Goal: Task Accomplishment & Management: Use online tool/utility

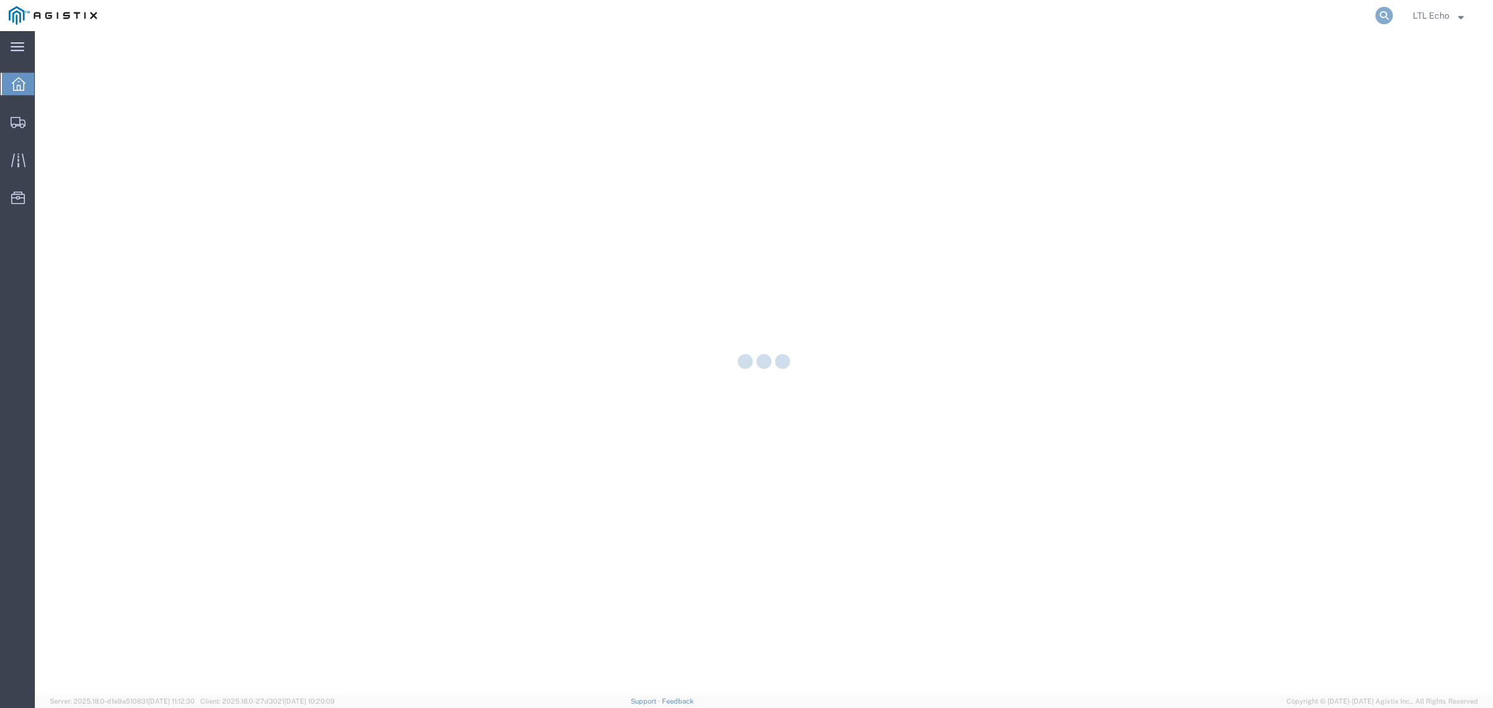
click at [1381, 17] on icon at bounding box center [1383, 15] width 17 height 17
click at [1313, 21] on input "search" at bounding box center [1186, 16] width 378 height 30
paste input "56730364"
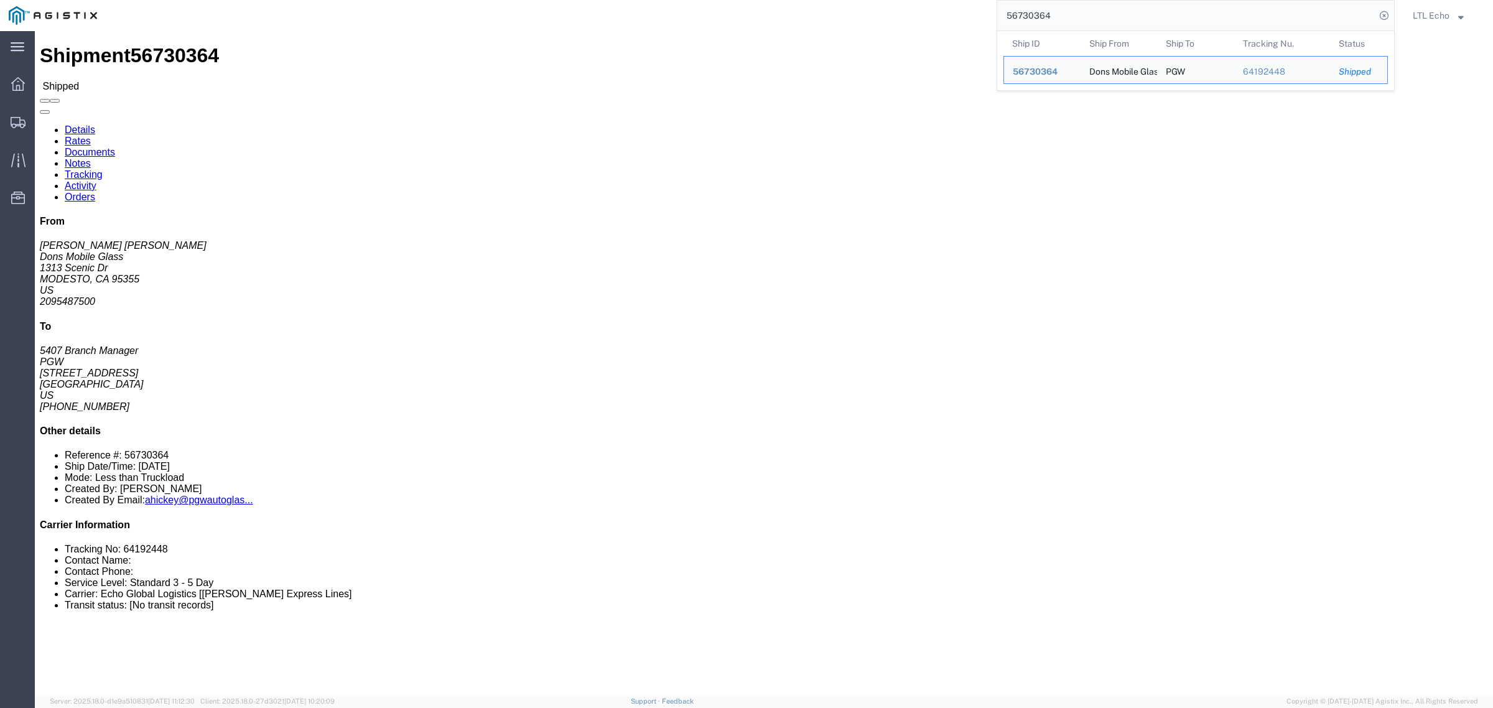
drag, startPoint x: 1062, startPoint y: 22, endPoint x: 771, endPoint y: 25, distance: 290.5
click at [771, 25] on div "56730364 Ship ID Ship From Ship To Tracking Nu. Status Ship ID 56730364 Ship Fr…" at bounding box center [750, 15] width 1289 height 31
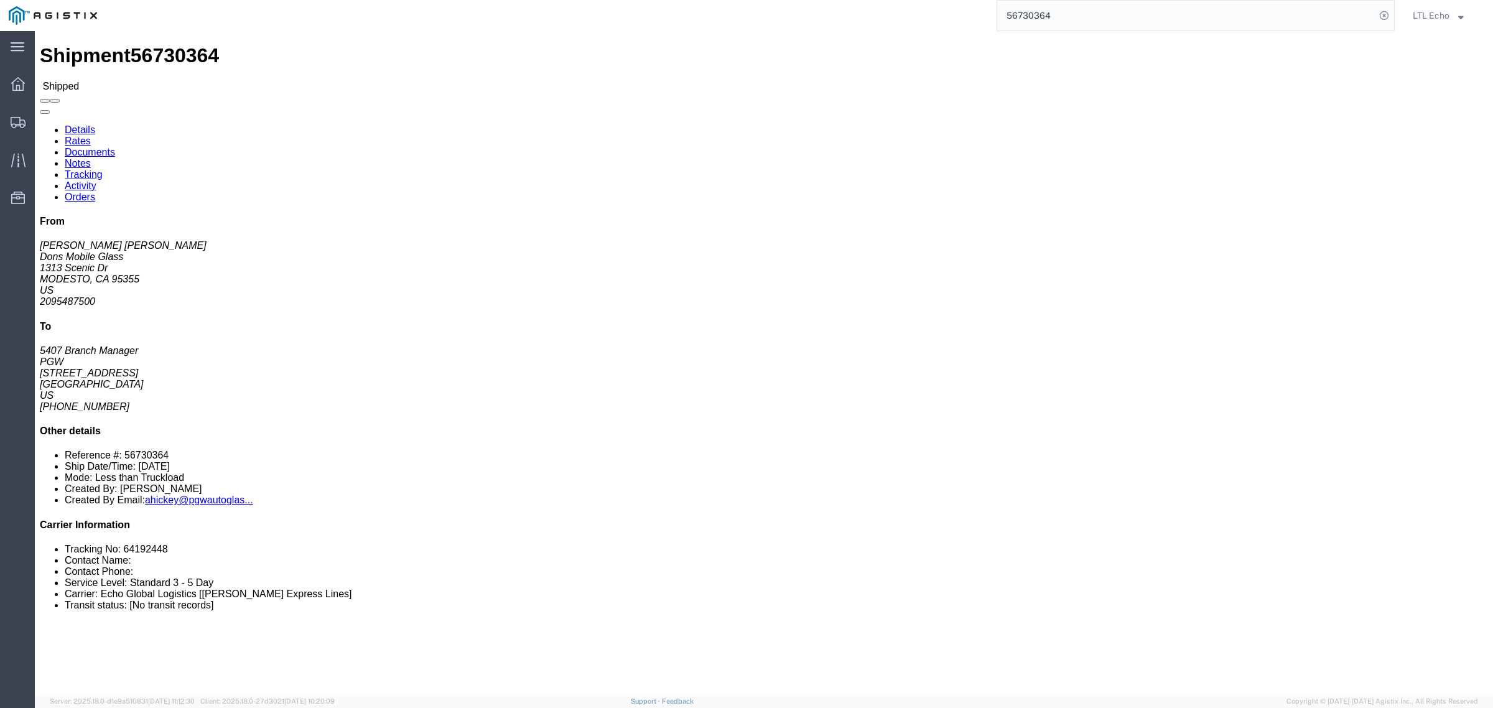
paste input "78253"
type input "56778253"
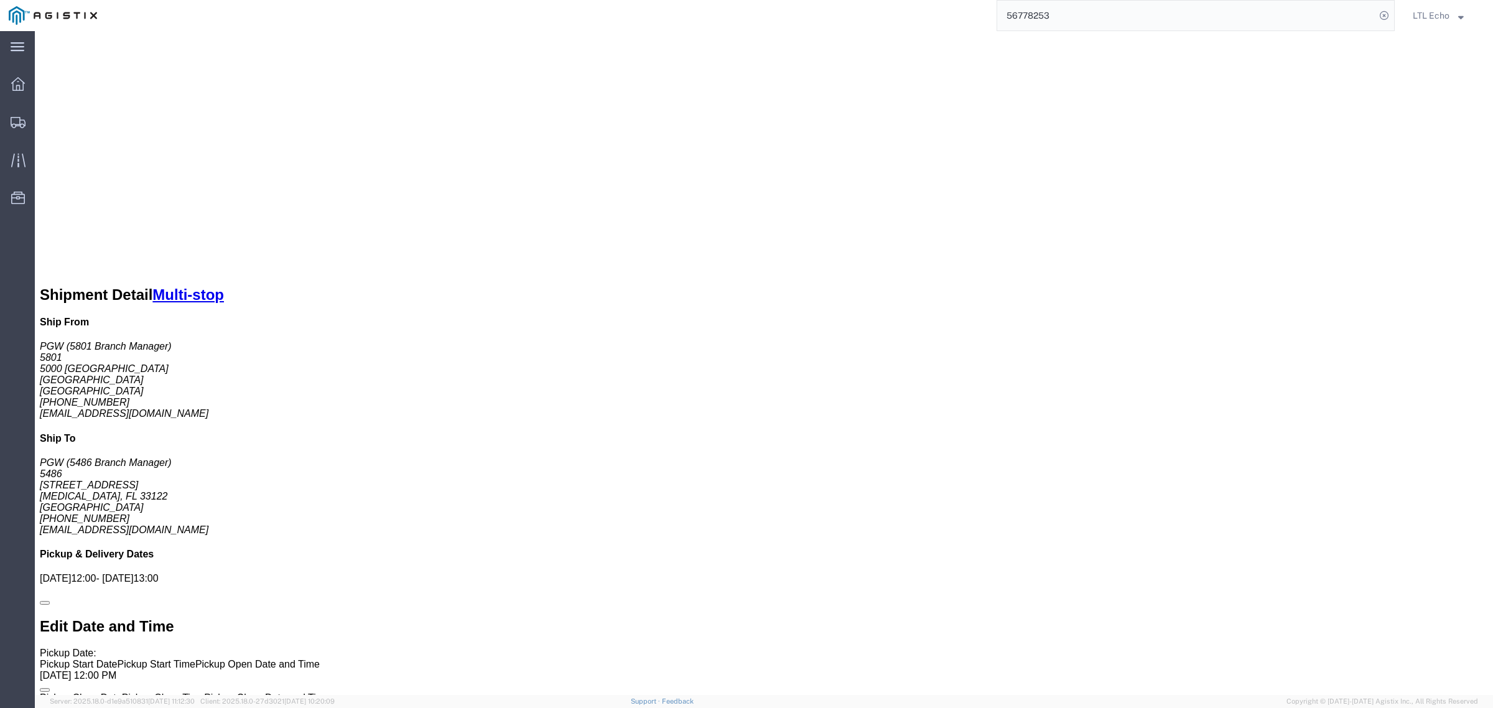
scroll to position [1028, 0]
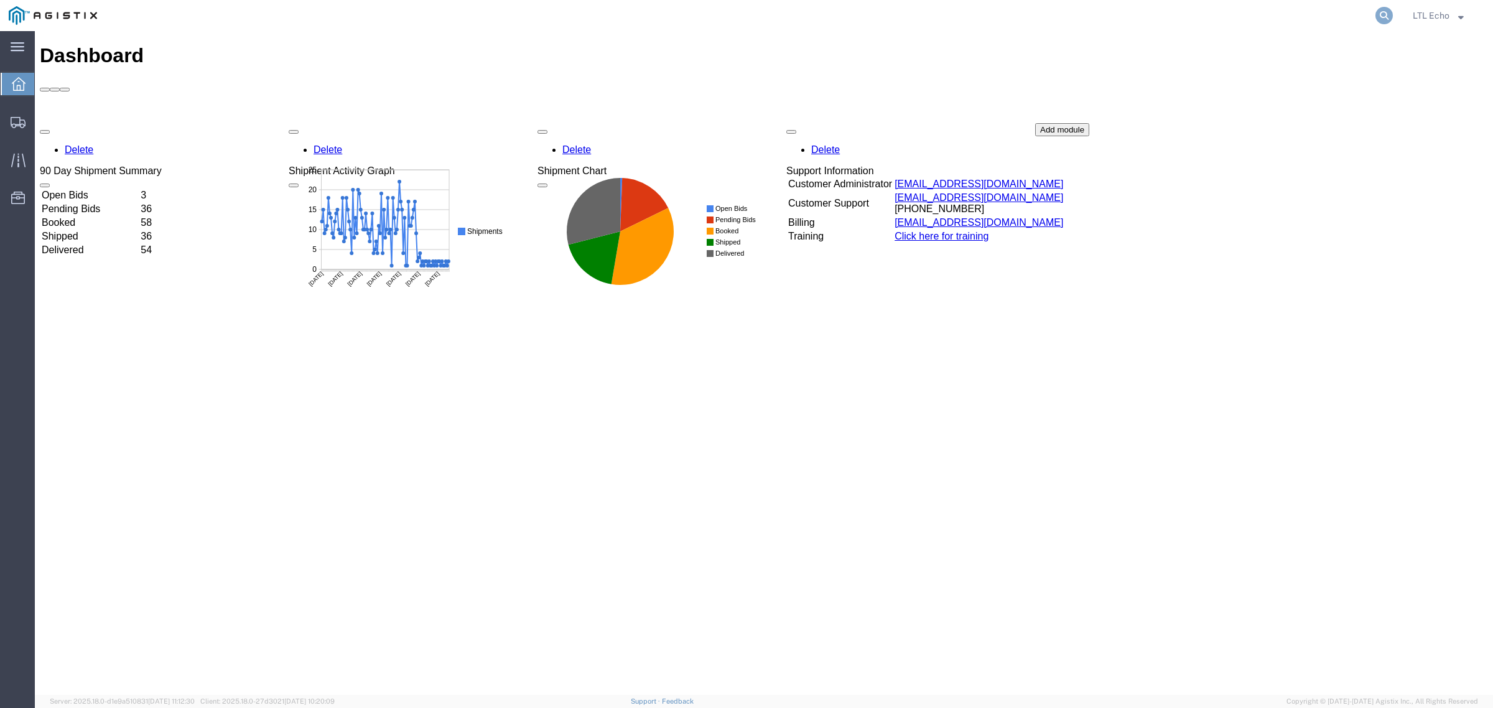
click at [1380, 17] on icon at bounding box center [1383, 15] width 17 height 17
click at [1329, 19] on input "search" at bounding box center [1186, 16] width 378 height 30
paste input "56778253"
type input "56778253"
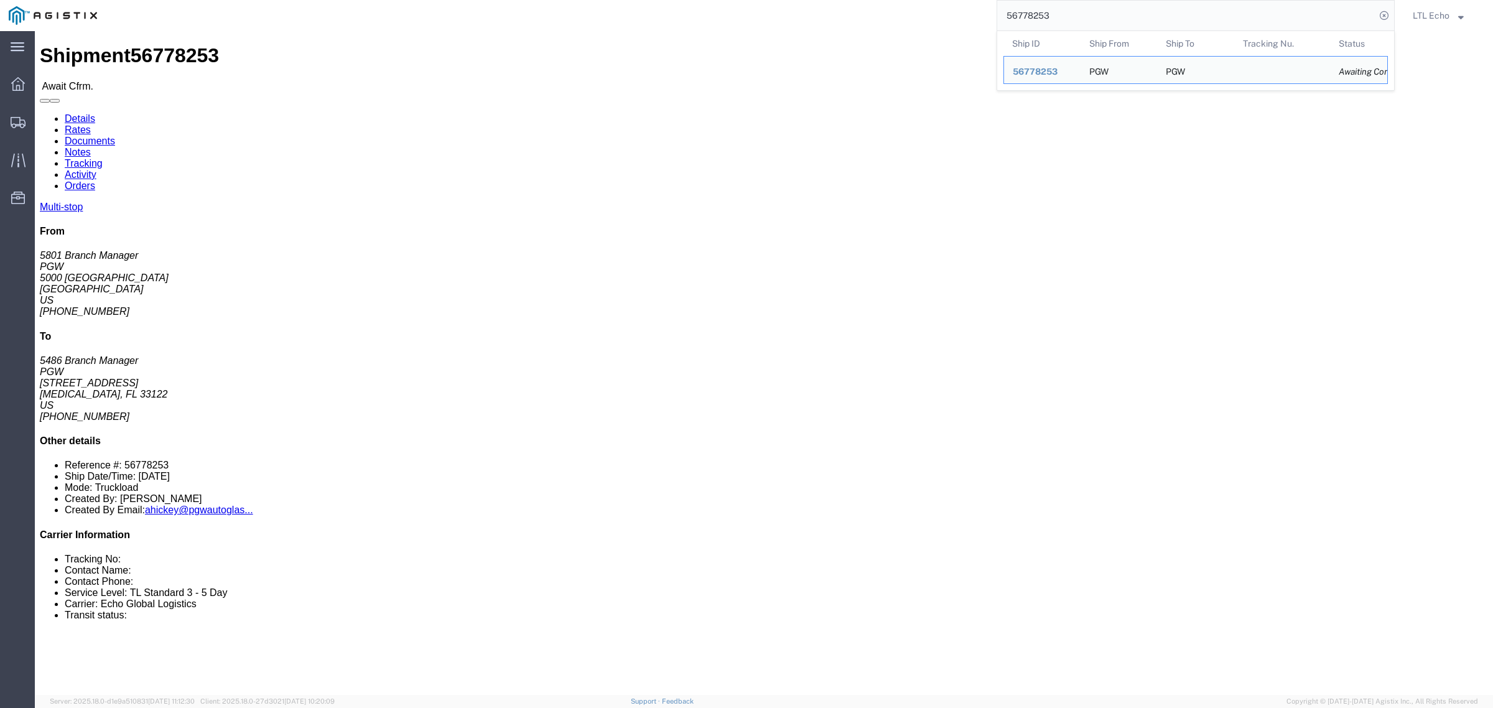
drag, startPoint x: 245, startPoint y: 368, endPoint x: 289, endPoint y: 365, distance: 44.2
click div "[STREET_ADDRESS]"
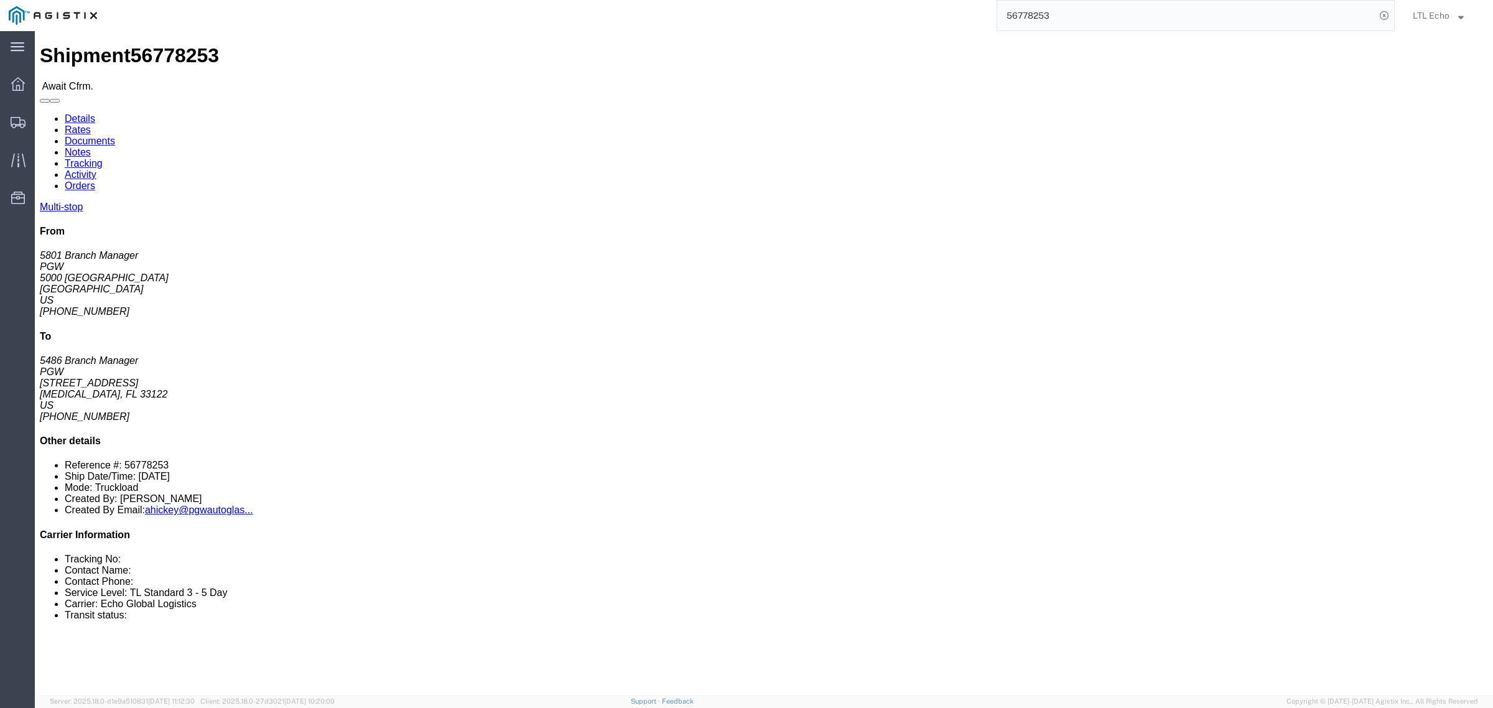
click td "PGW [STREET_ADDRESS][MEDICAL_DATA]"
drag, startPoint x: 241, startPoint y: 393, endPoint x: 298, endPoint y: 396, distance: 57.3
click td "PGW [STREET_ADDRESS][MEDICAL_DATA]"
click address "PGW (5801 Branch Manager) [STREET_ADDRESS] [PHONE_NUMBER] [EMAIL_ADDRESS][DOMAI…"
click address "PGW (5486 Branch Manager) 5486 [STREET_ADDRESS][MEDICAL_DATA] [PHONE_NUMBER] [E…"
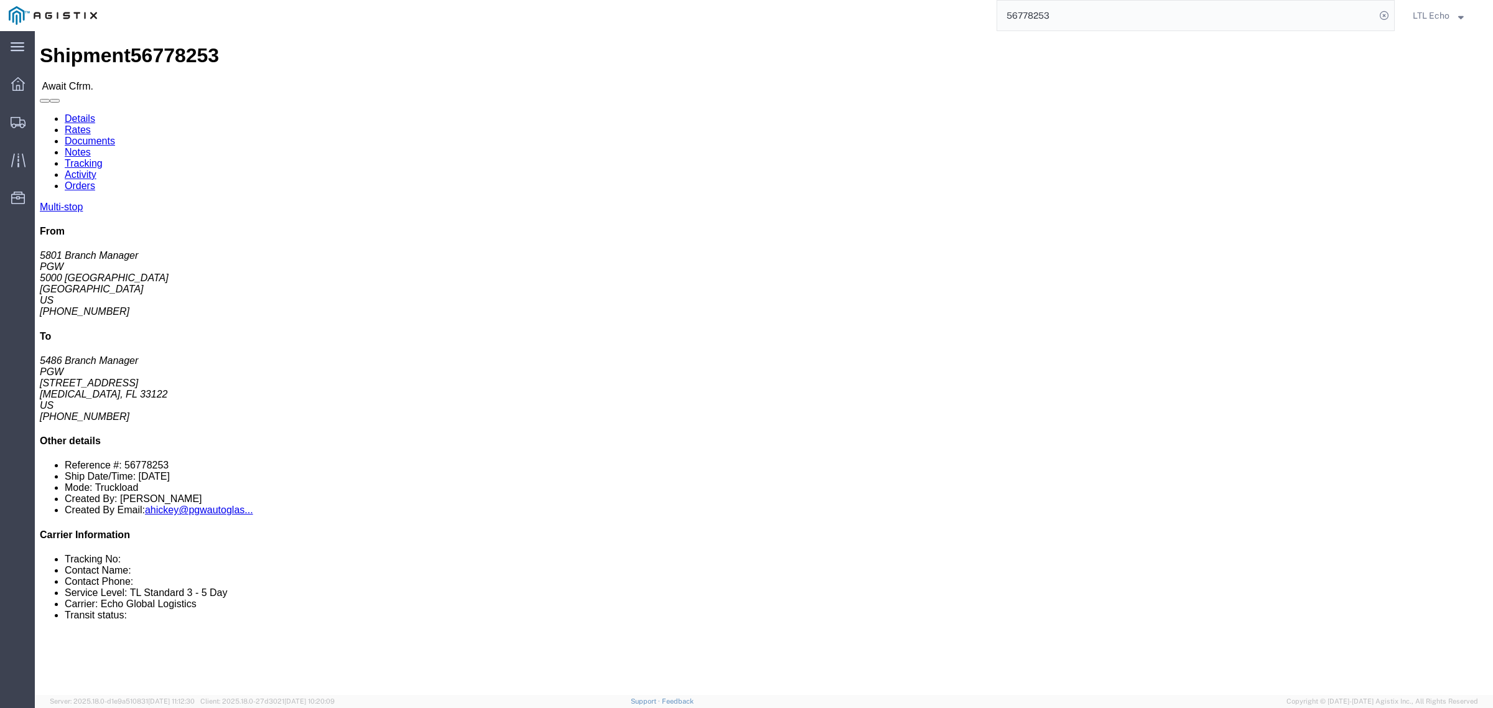
drag, startPoint x: 414, startPoint y: 147, endPoint x: 310, endPoint y: 149, distance: 103.3
click div "Ship To PGW (5486 Branch Manager) 5486 [STREET_ADDRESS][MEDICAL_DATA] [PHONE_NU…"
copy address "[STREET_ADDRESS]"
click b "56778253"
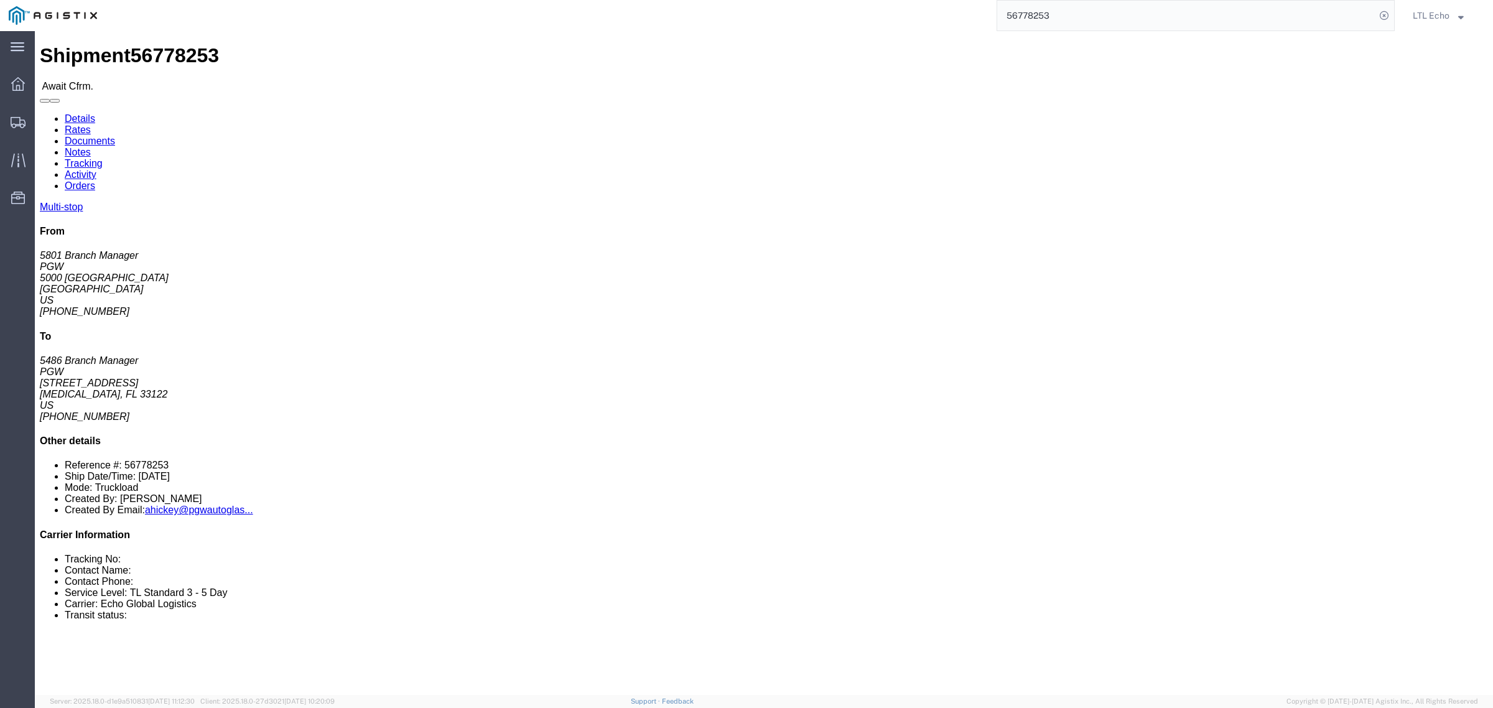
copy b "56778253"
drag, startPoint x: 443, startPoint y: 191, endPoint x: 308, endPoint y: 201, distance: 135.3
click div "Ship To PGW (5486 Branch Manager) 5486 [STREET_ADDRESS][MEDICAL_DATA] [PHONE_NU…"
copy address "[EMAIL_ADDRESS][DOMAIN_NAME]"
click div "Leg 1 - Truckload Number of trucks: 1"
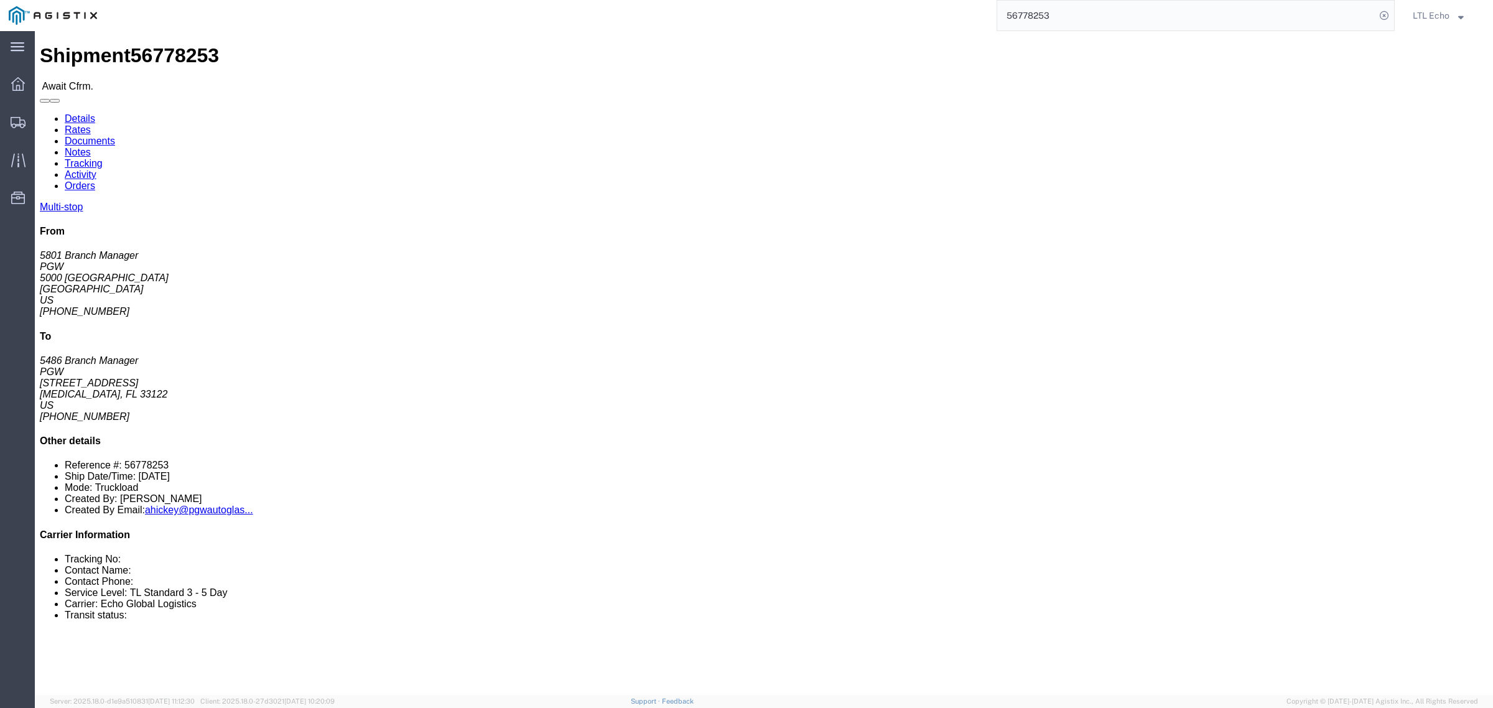
drag, startPoint x: 382, startPoint y: 185, endPoint x: 302, endPoint y: 187, distance: 80.2
click div "Ship To PGW (5486 Branch Manager) 5486 [STREET_ADDRESS][MEDICAL_DATA] [PHONE_NU…"
copy address "[PHONE_NUMBER]"
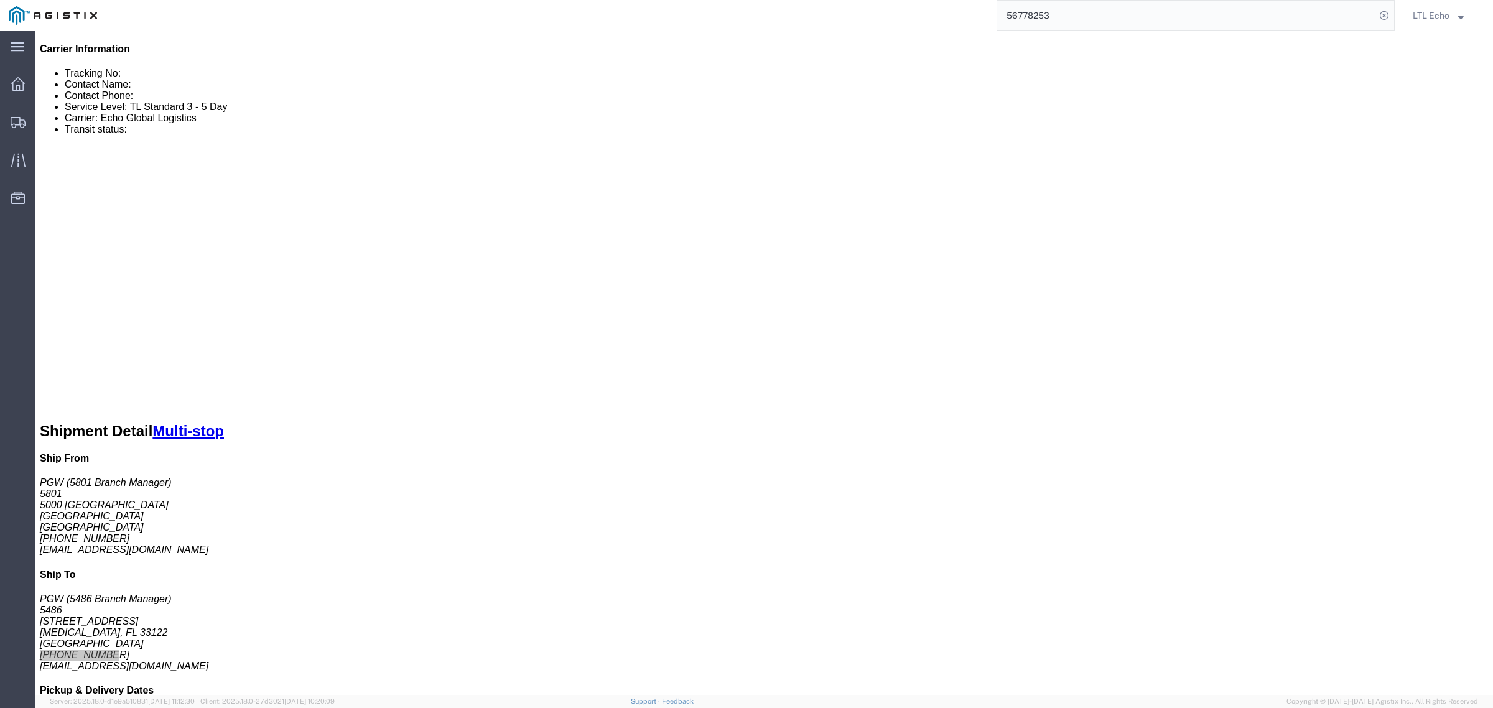
scroll to position [406, 0]
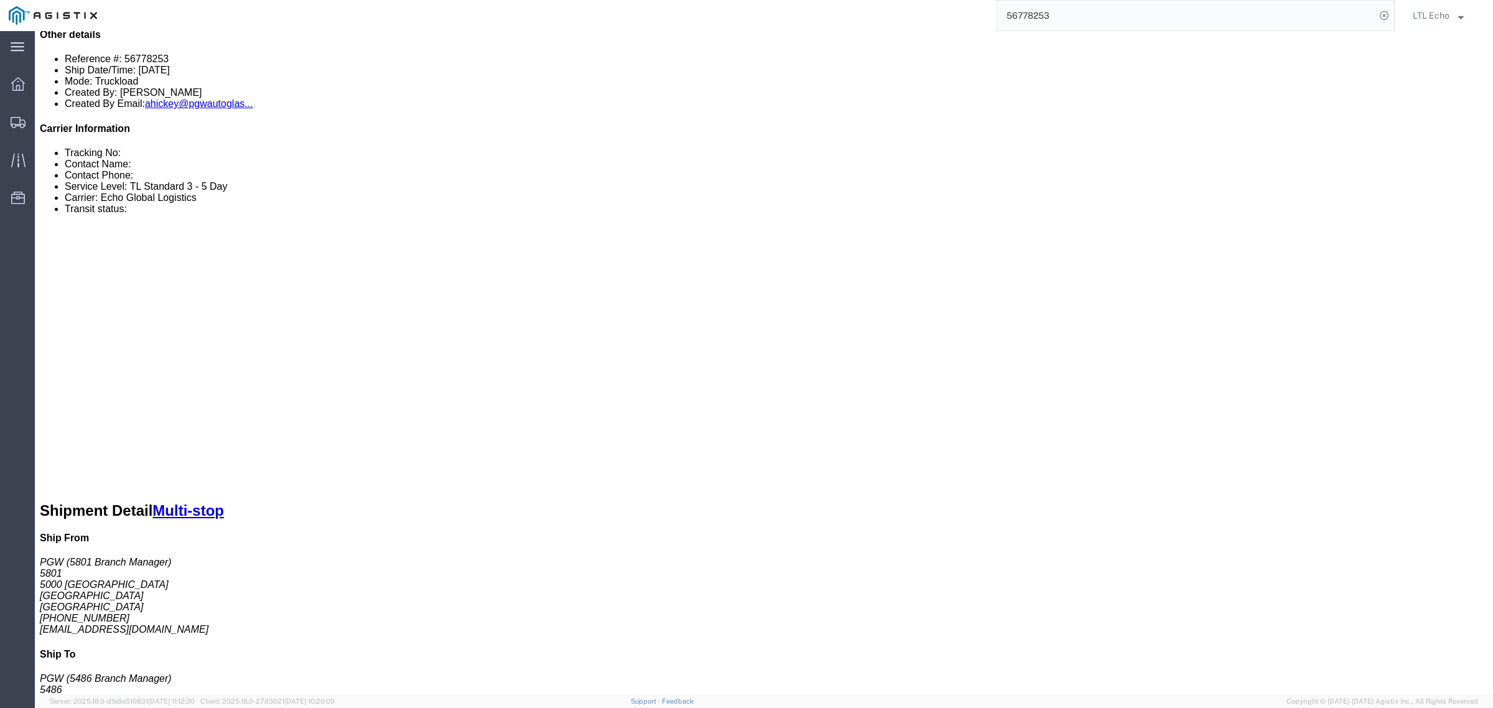
click link "Rates"
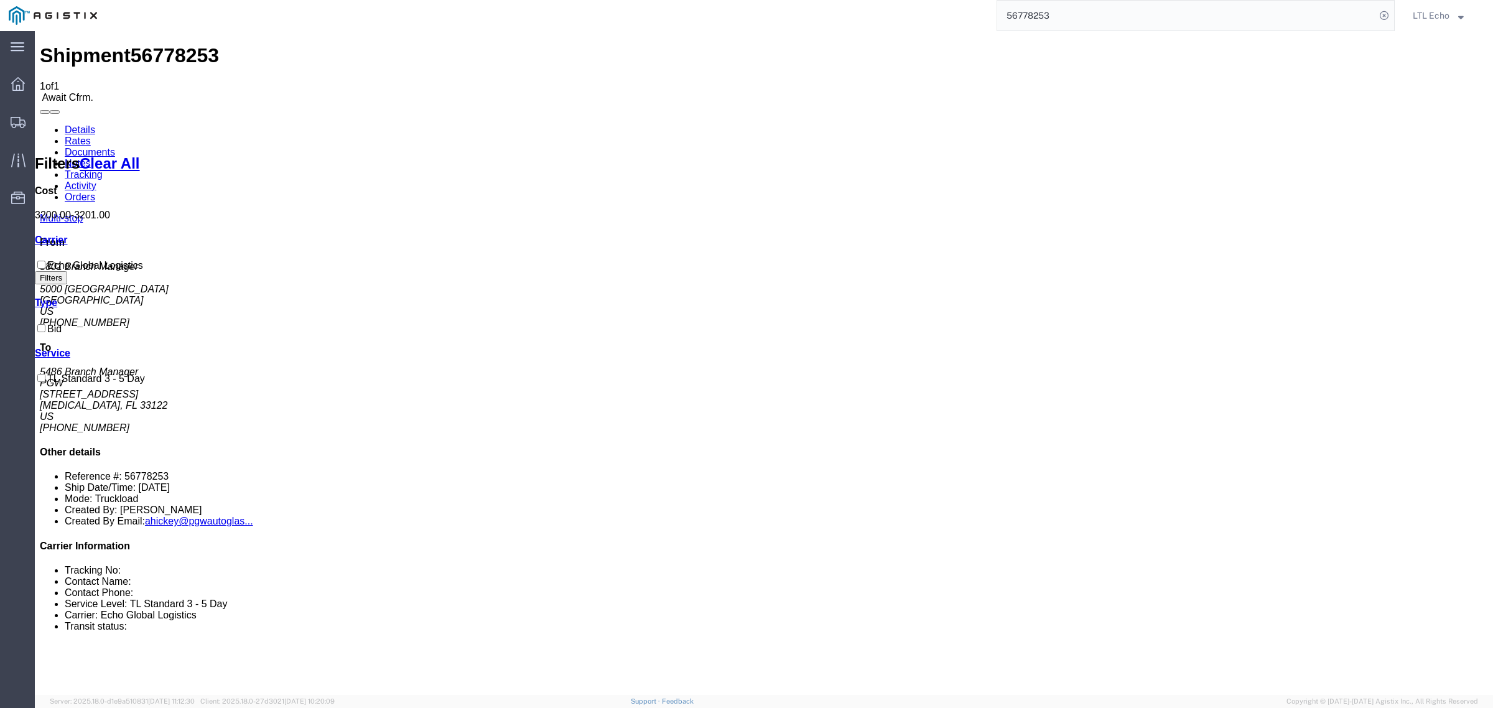
click at [69, 124] on link "Details" at bounding box center [80, 129] width 30 height 11
click p "Bill Of Lading: 56778253 Order Number: 668267 Order Number: 668269"
copy b "56778253"
click b "668267"
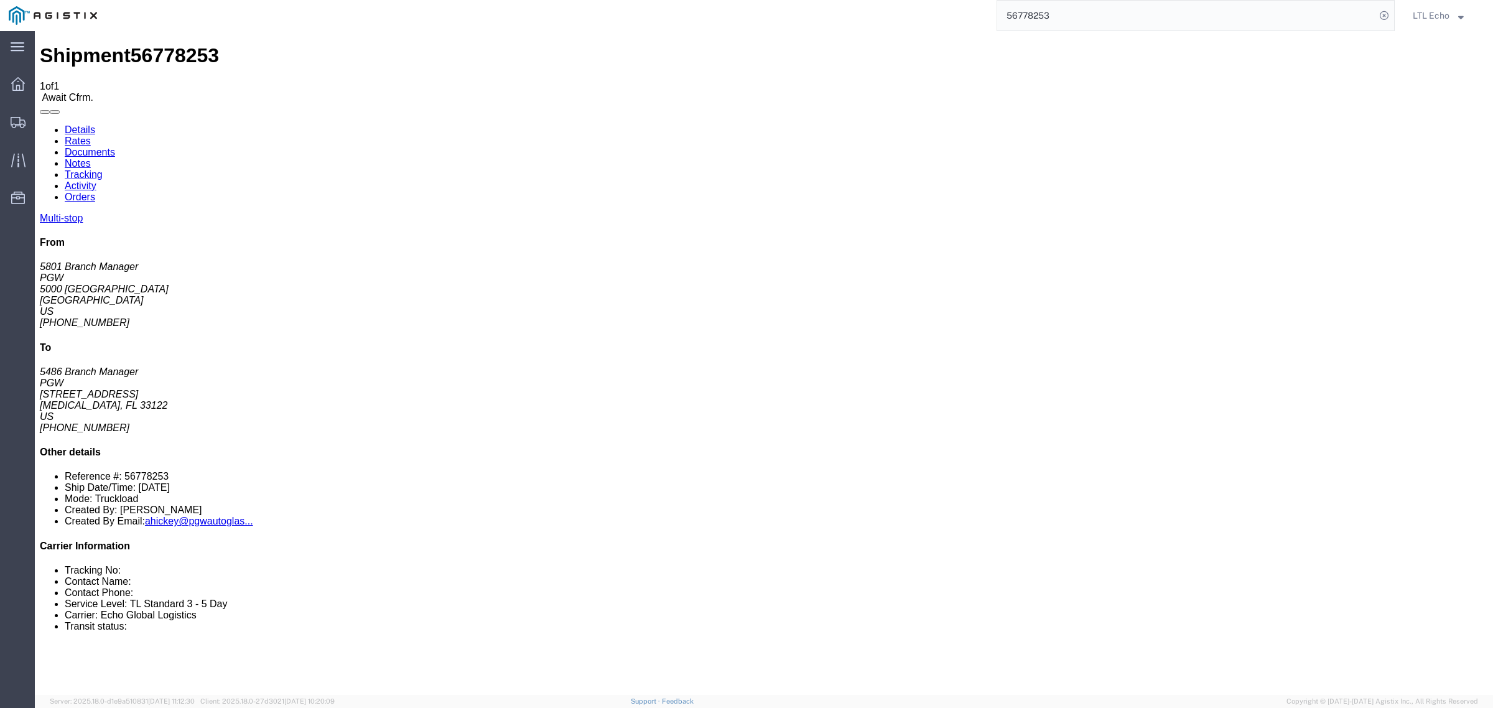
click b "668267"
click div "References Bill Of Lading: 56778253 Order Number: 668267 Order Number: 668269 E…"
copy b "668269"
drag, startPoint x: 245, startPoint y: 368, endPoint x: 309, endPoint y: 371, distance: 64.1
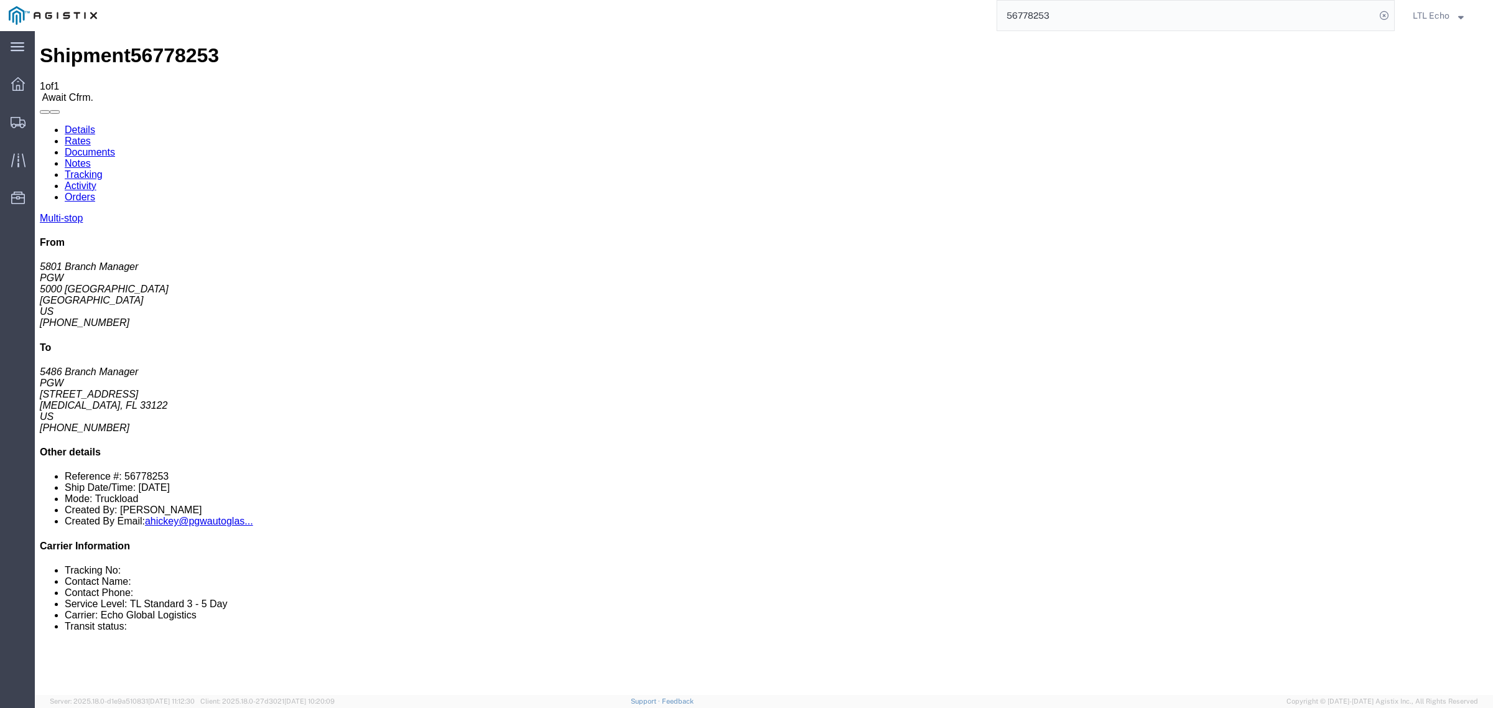
click div "[STREET_ADDRESS]"
copy div "[STREET_ADDRESS]"
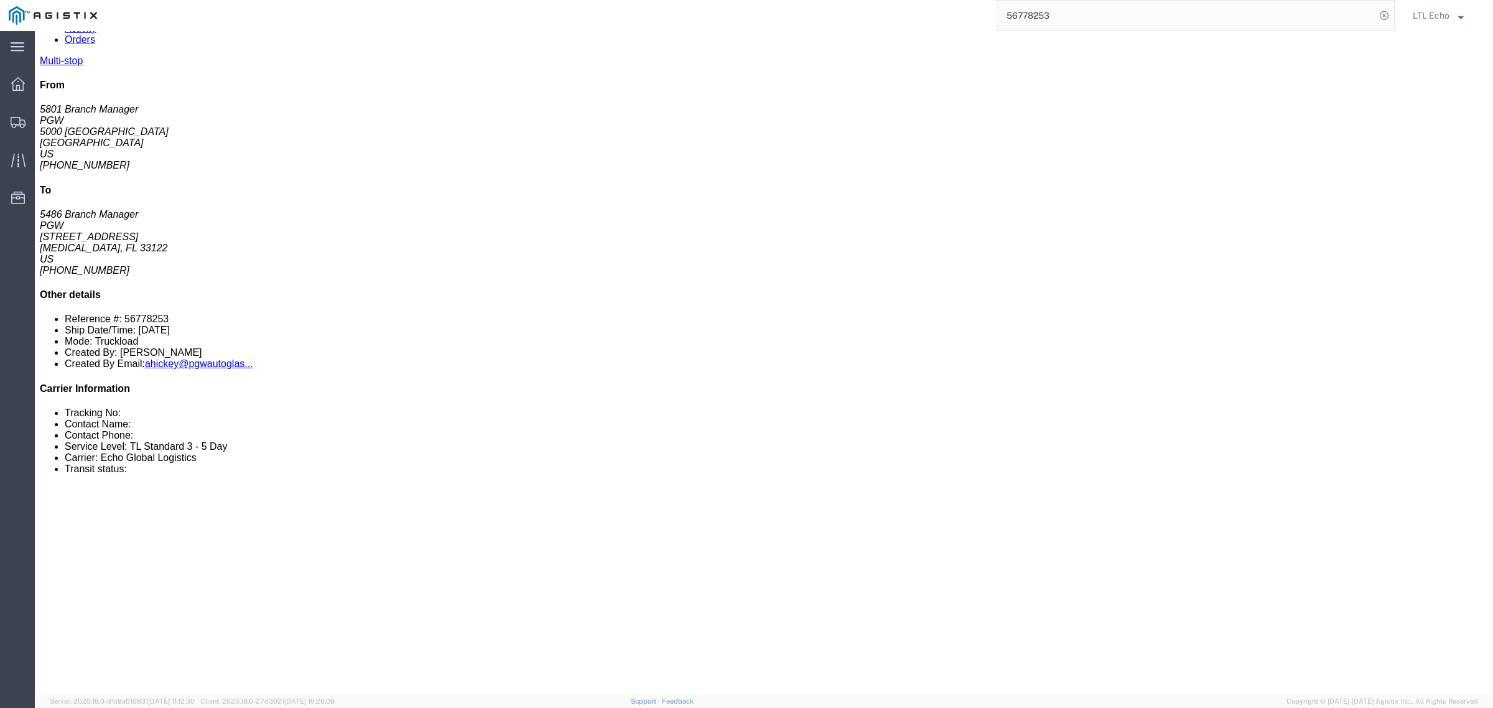
scroll to position [156, 0]
drag, startPoint x: 855, startPoint y: 213, endPoint x: 723, endPoint y: 218, distance: 132.6
click div "Email: [EMAIL_ADDRESS][DOMAIN_NAME]"
copy div "[EMAIL_ADDRESS][DOMAIN_NAME]"
drag, startPoint x: 814, startPoint y: 200, endPoint x: 741, endPoint y: 199, distance: 72.8
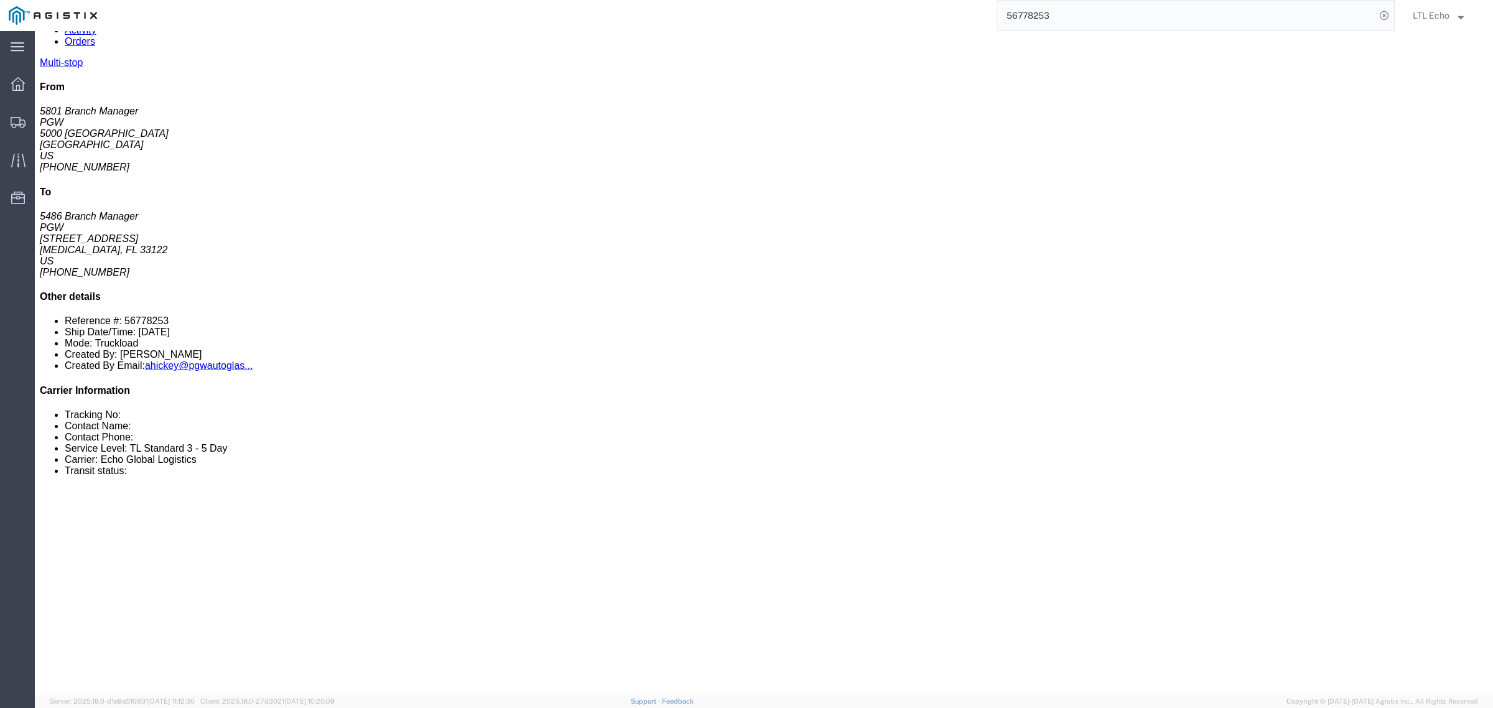
click div "Phone Nu.: [PHONE_NUMBER]"
copy div "[PHONE_NUMBER]"
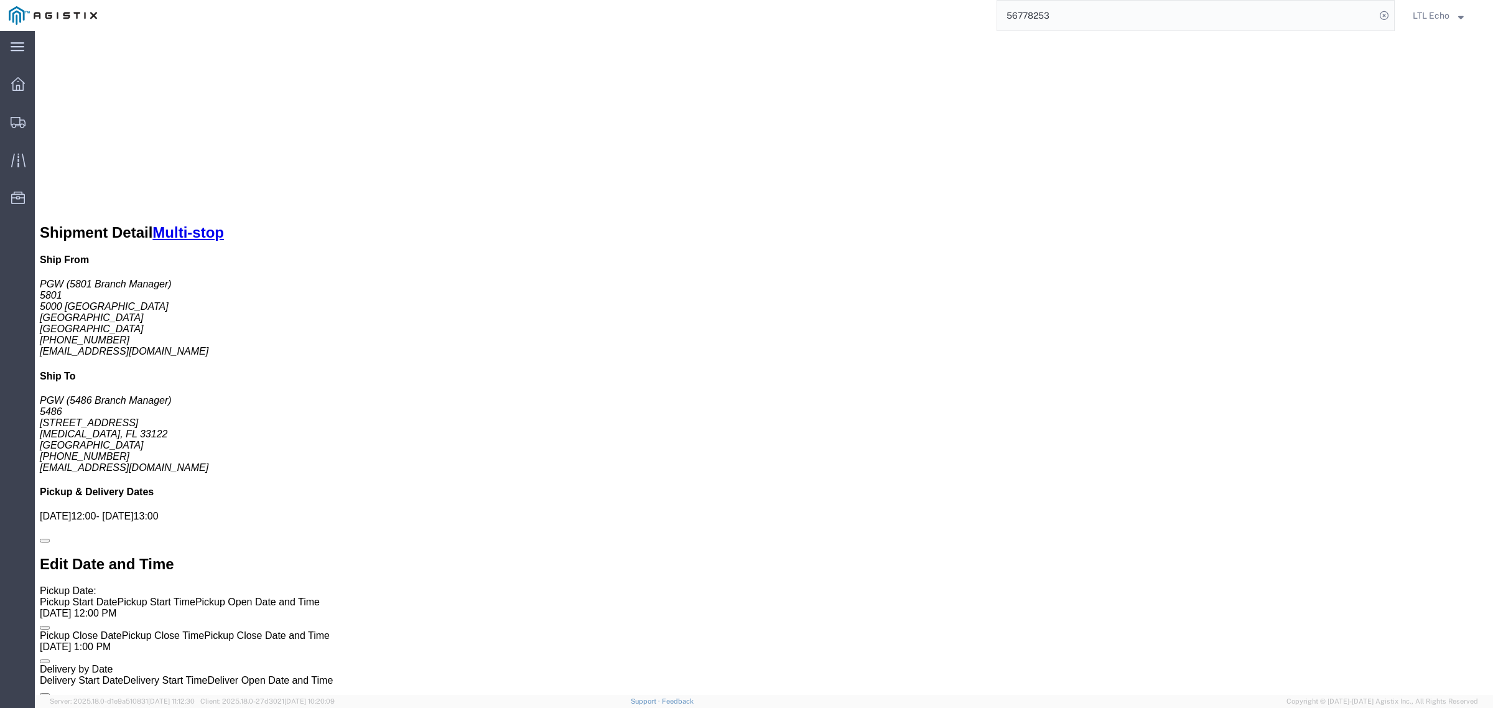
scroll to position [700, 0]
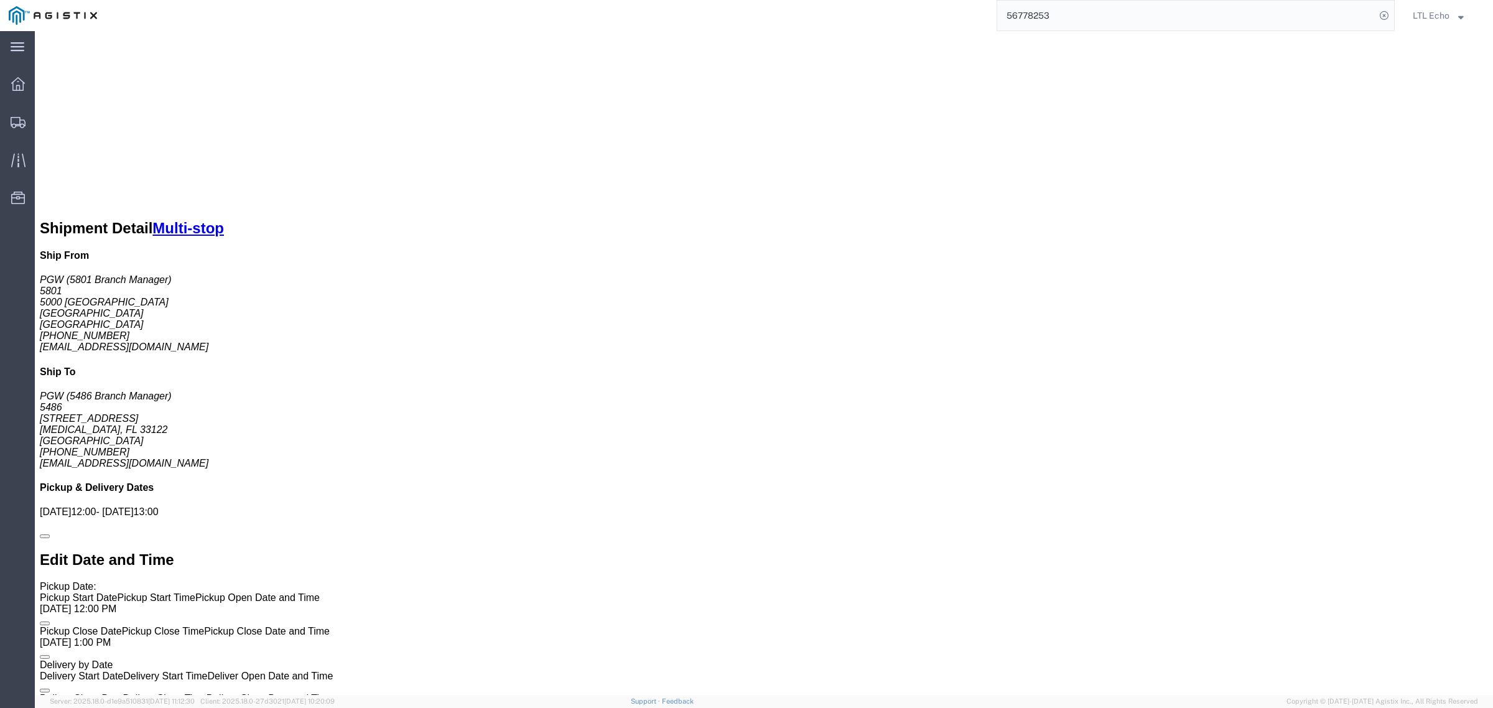
click link "Rates"
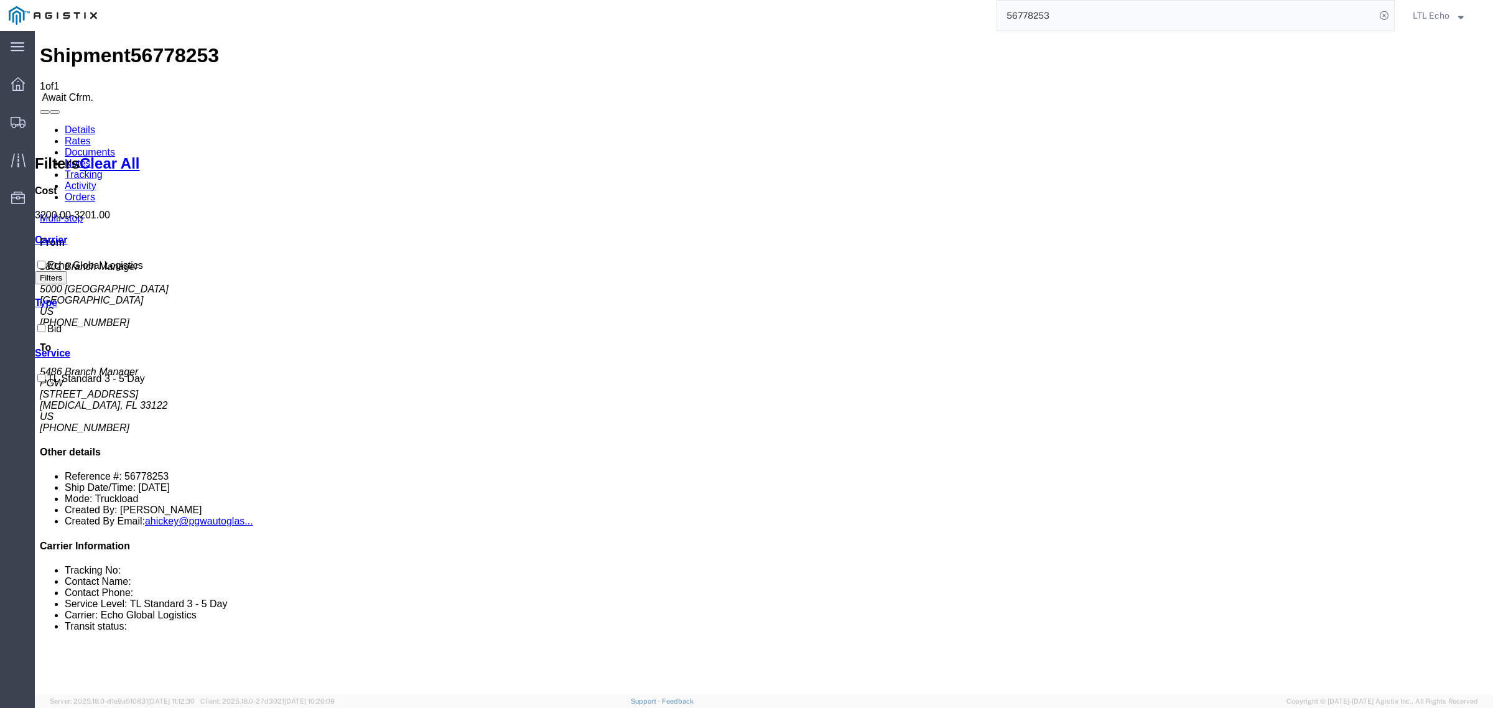
click at [73, 124] on link "Details" at bounding box center [80, 129] width 30 height 11
drag, startPoint x: 379, startPoint y: 160, endPoint x: 308, endPoint y: 151, distance: 72.1
click div "Ship To PGW (5486 Branch Manager) 5486 [STREET_ADDRESS][MEDICAL_DATA] [PHONE_NU…"
copy address "[STREET_ADDRESS][MEDICAL_DATA]"
click link "Confirm"
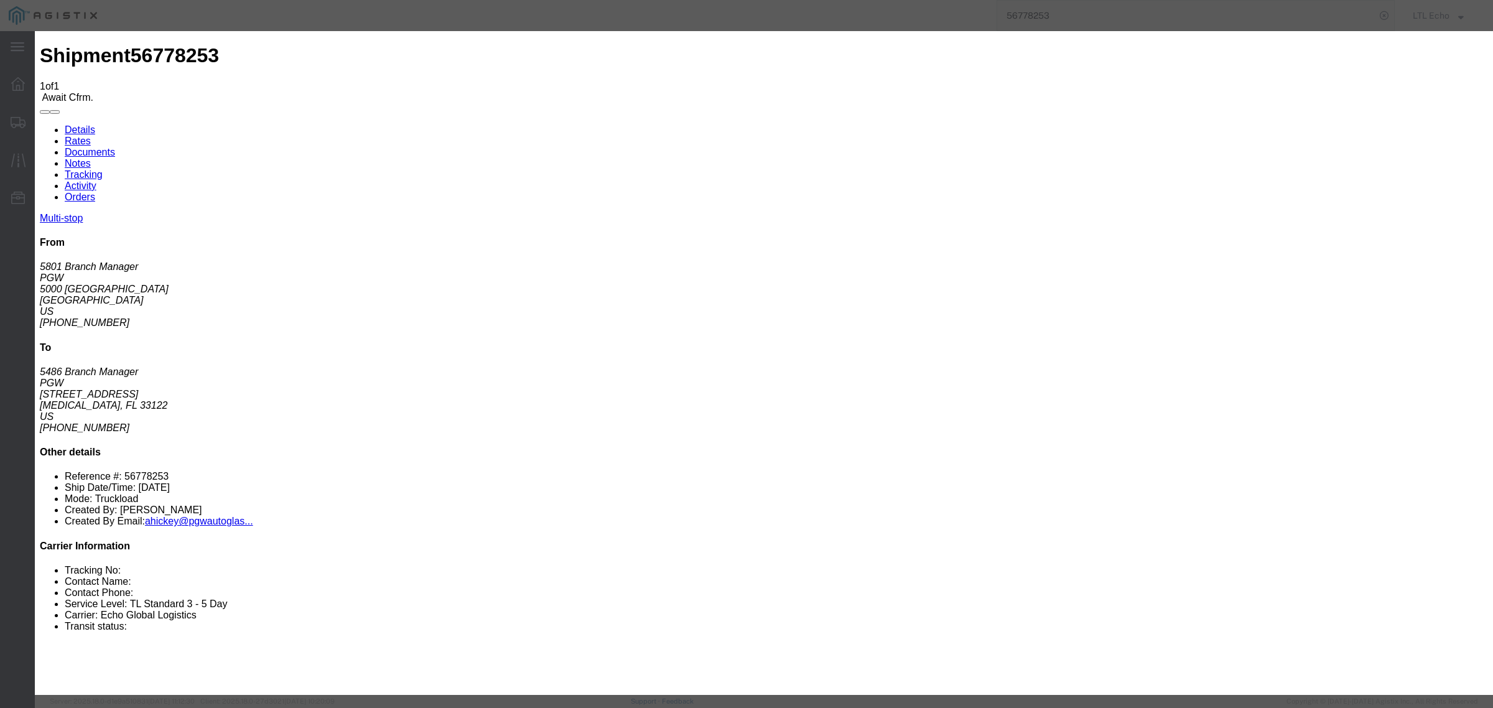
click input "checkbox"
checkbox input "true"
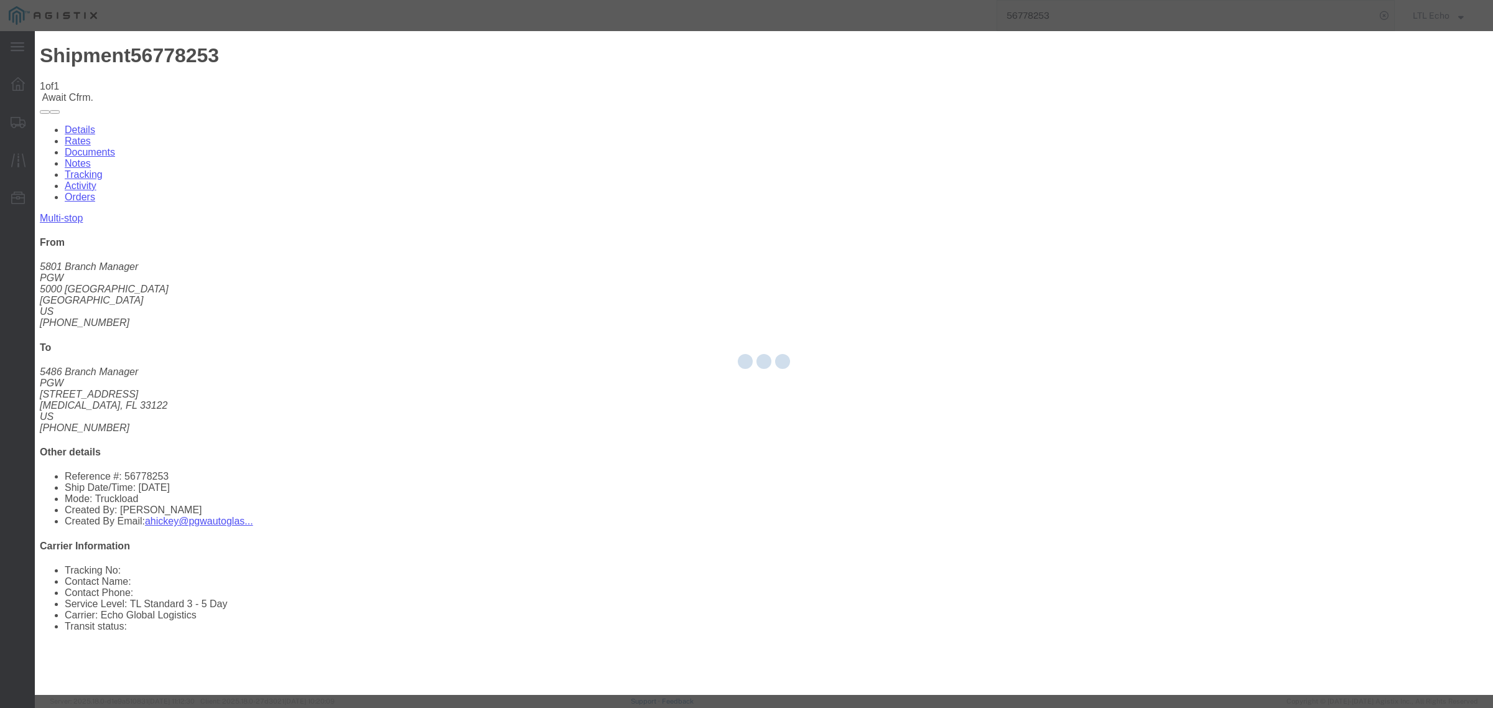
type input "LTL Echo"
type input "+ 8005116111"
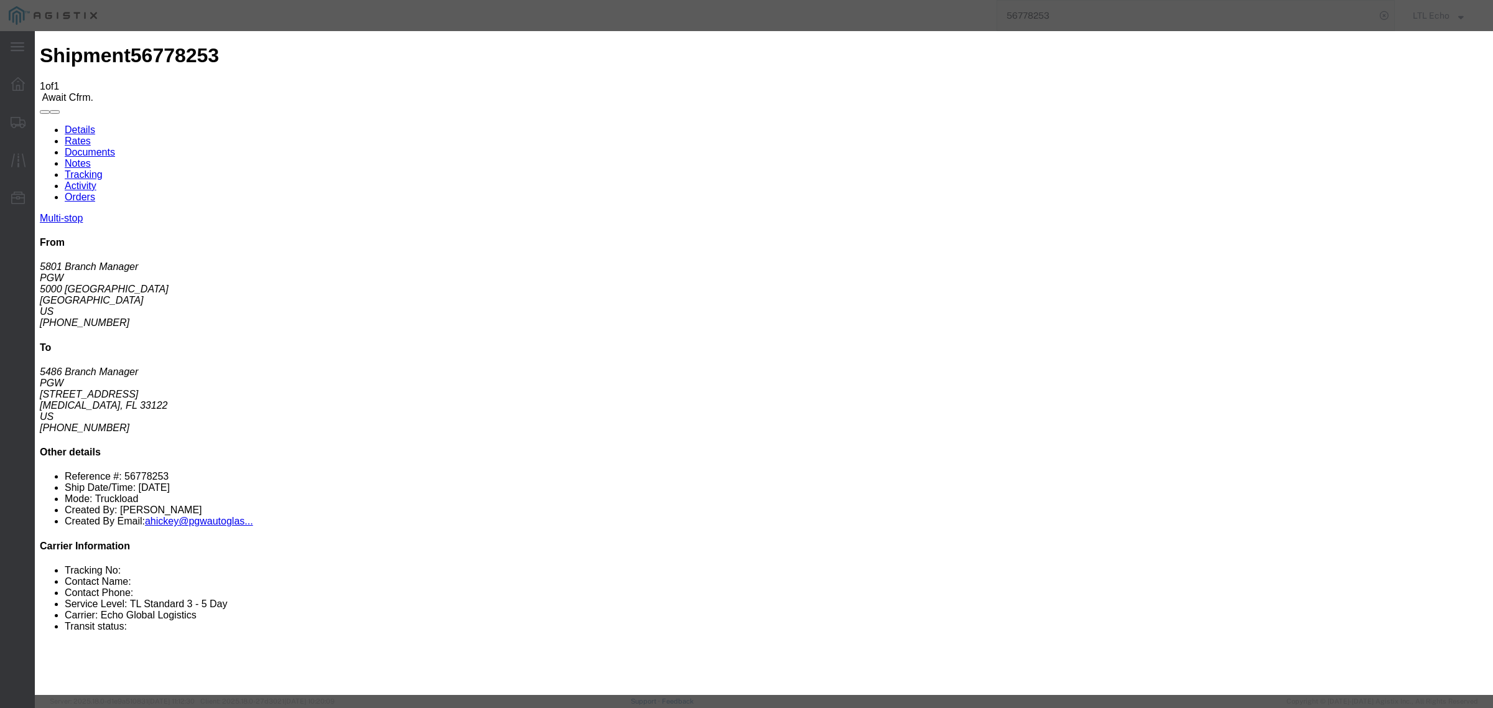
click input "text"
paste input "64252701"
type input "64252701"
click button "Submit"
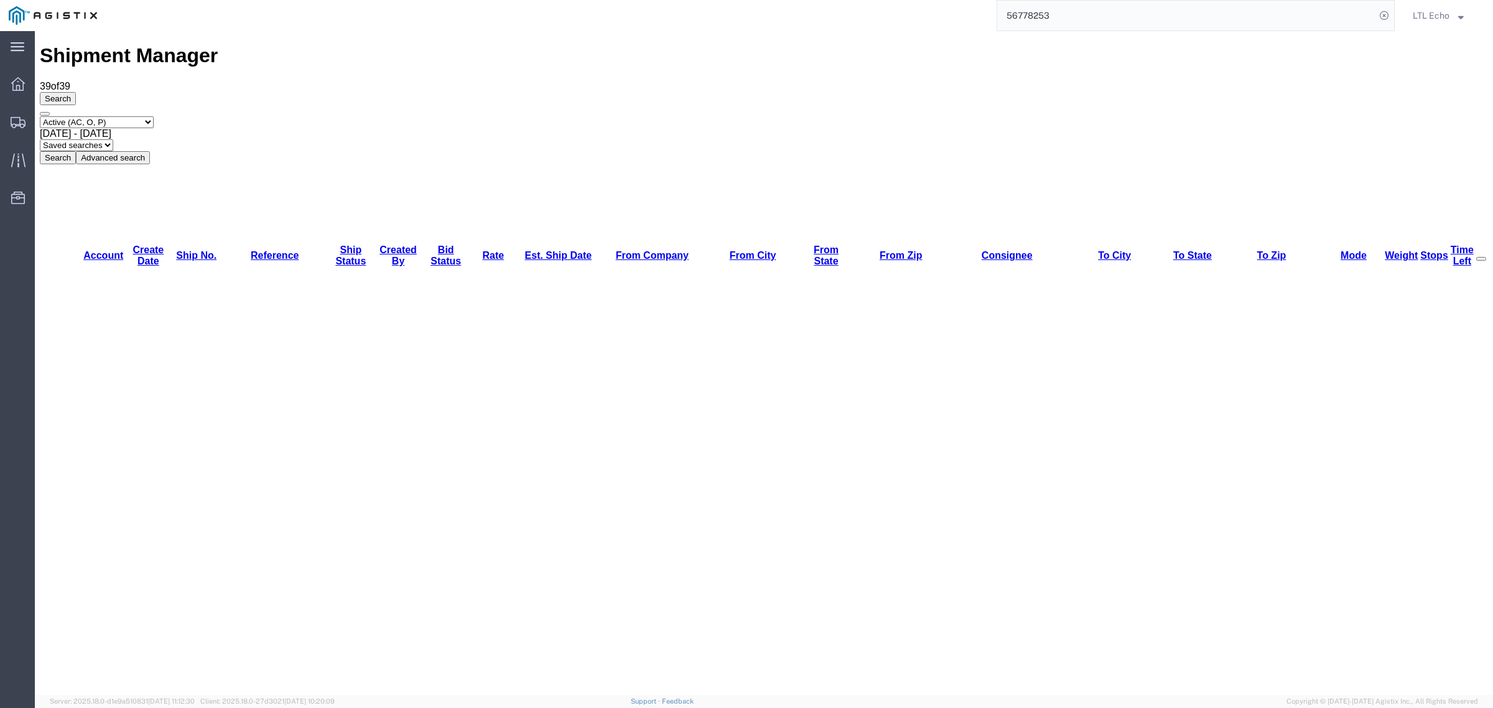
click at [1089, 19] on input "56778253" at bounding box center [1186, 16] width 378 height 30
click at [1044, 65] on div "56778253" at bounding box center [1042, 71] width 59 height 13
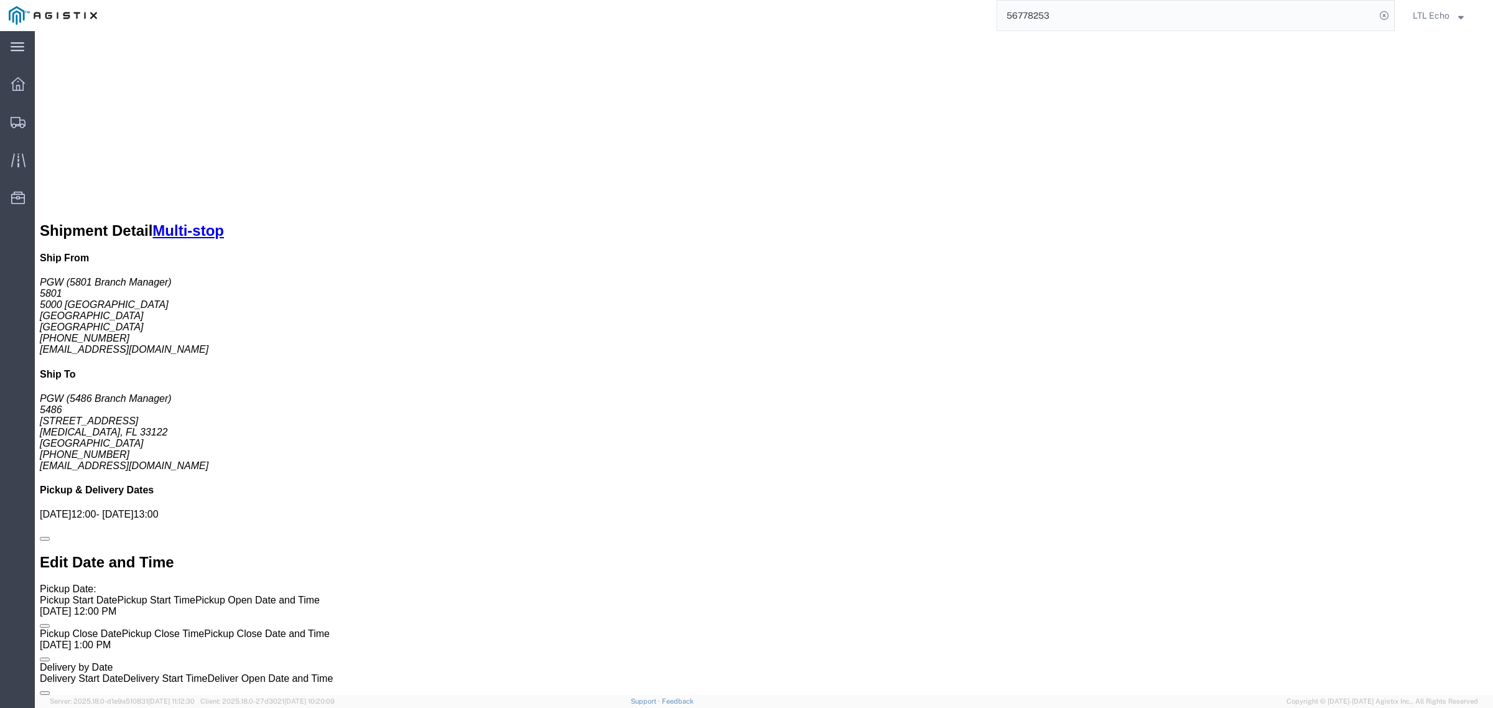
scroll to position [700, 0]
click li "Reference #: 56778253"
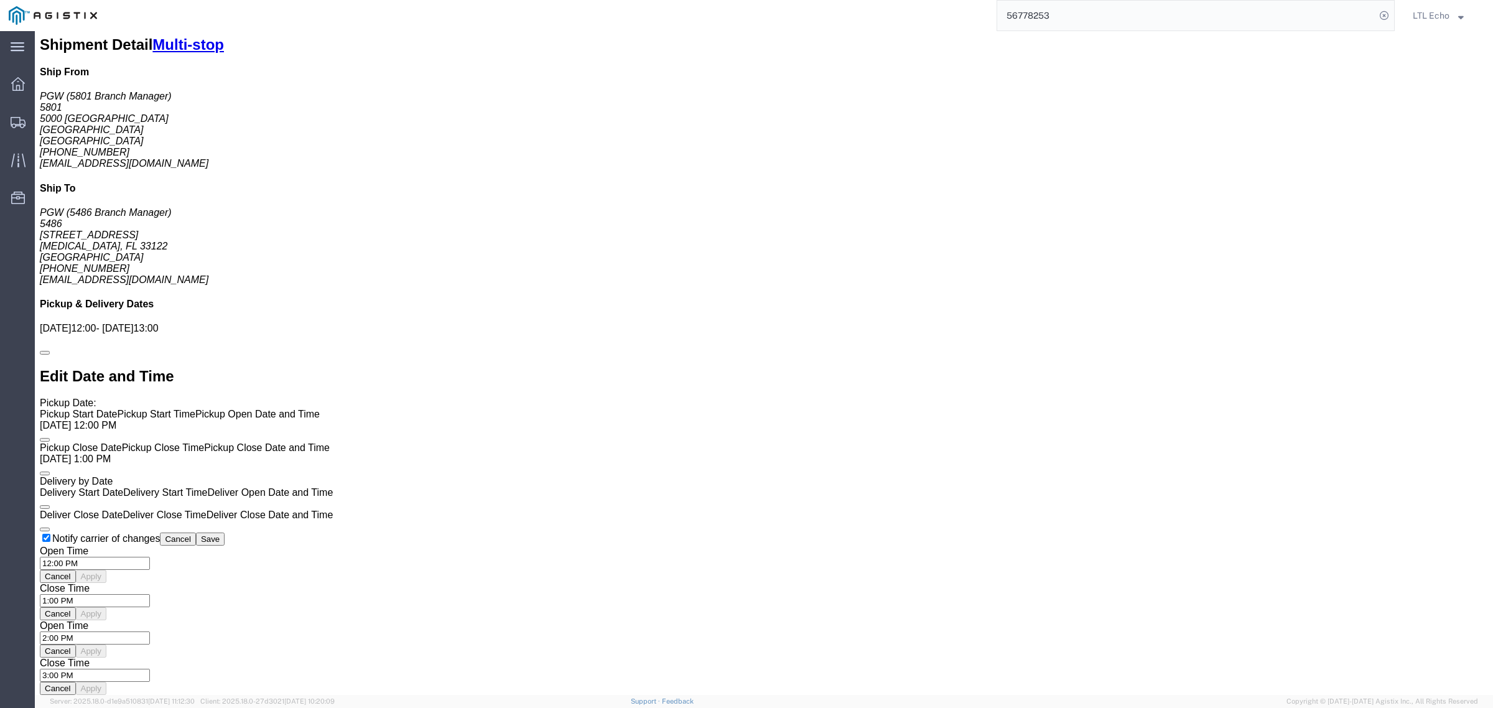
scroll to position [855, 0]
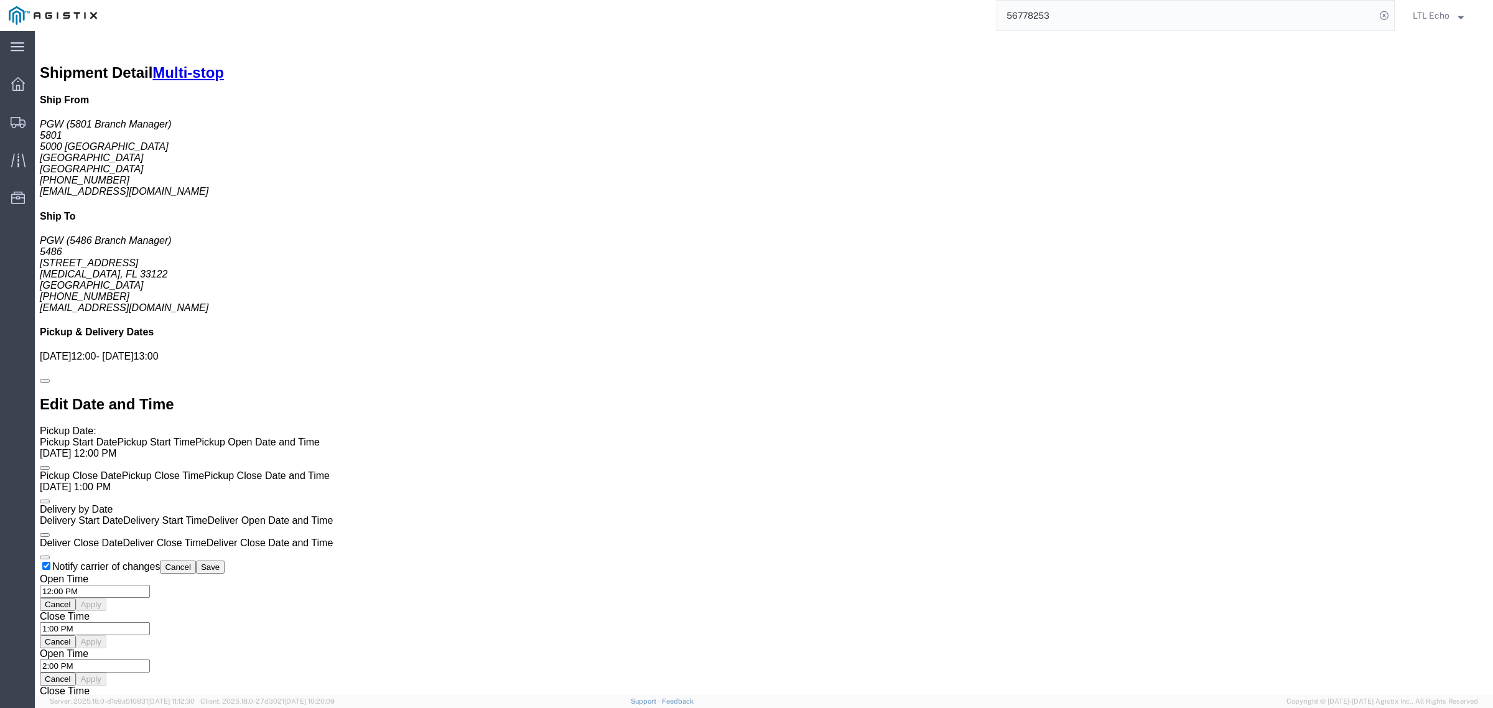
click link "Notes"
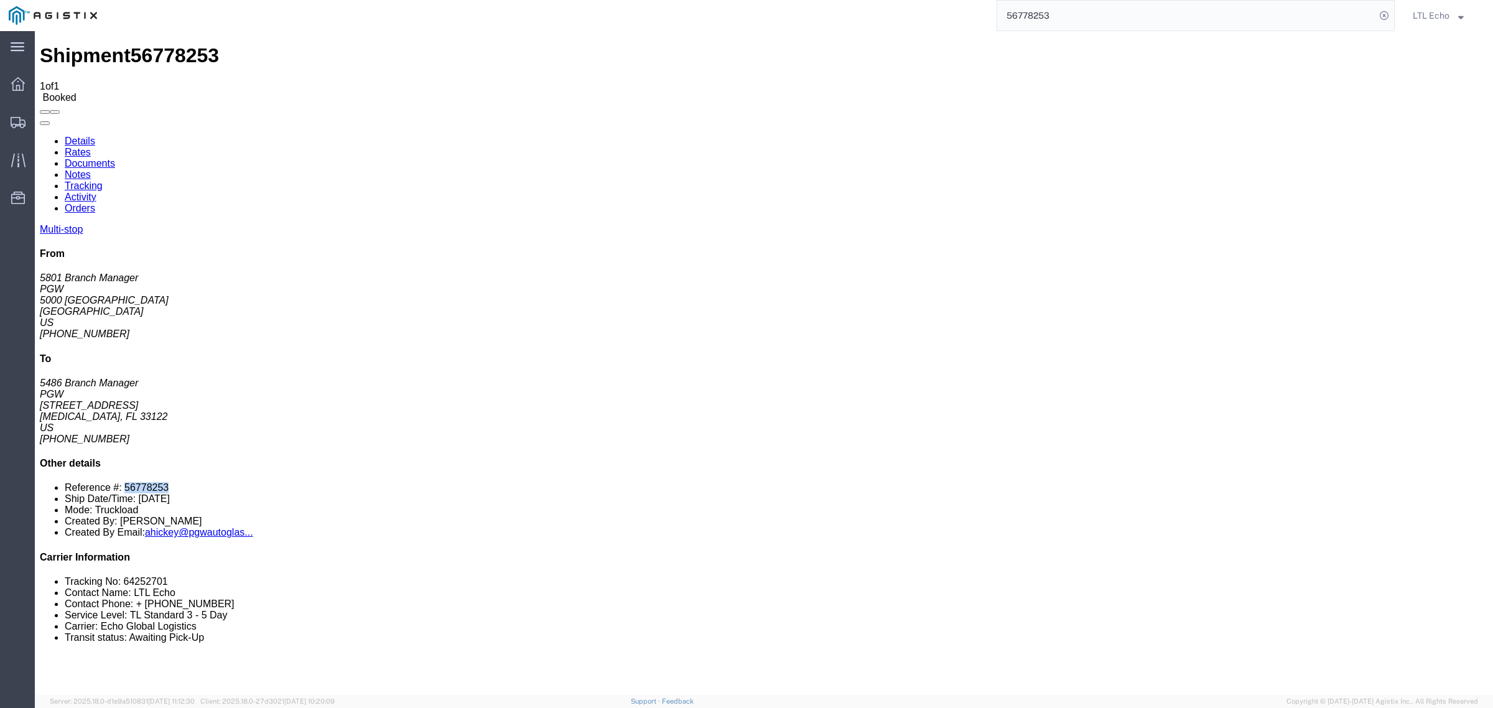
click at [85, 136] on link "Details" at bounding box center [80, 141] width 30 height 11
